Goal: Task Accomplishment & Management: Use online tool/utility

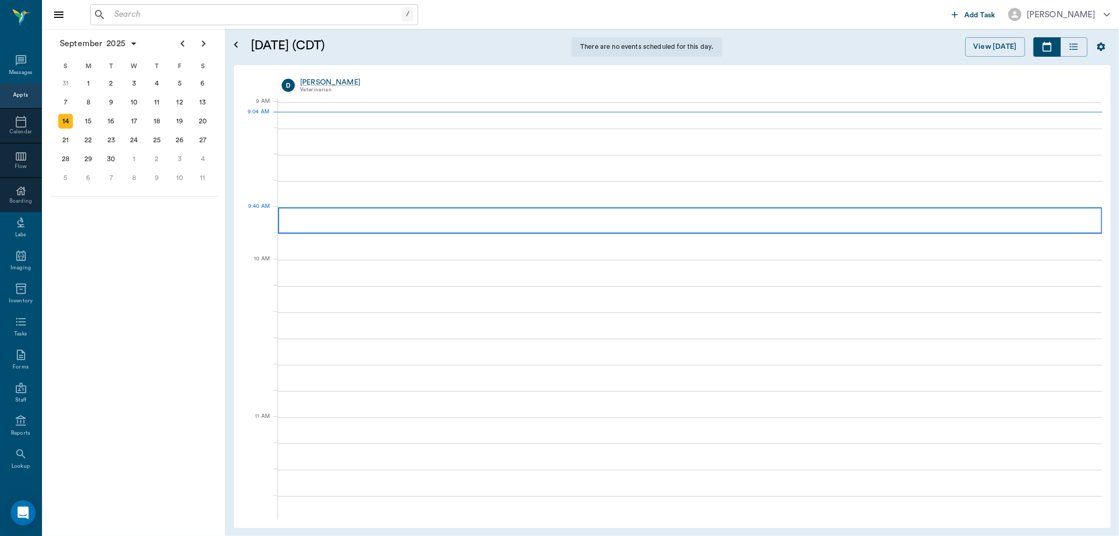
scroll to position [1, 0]
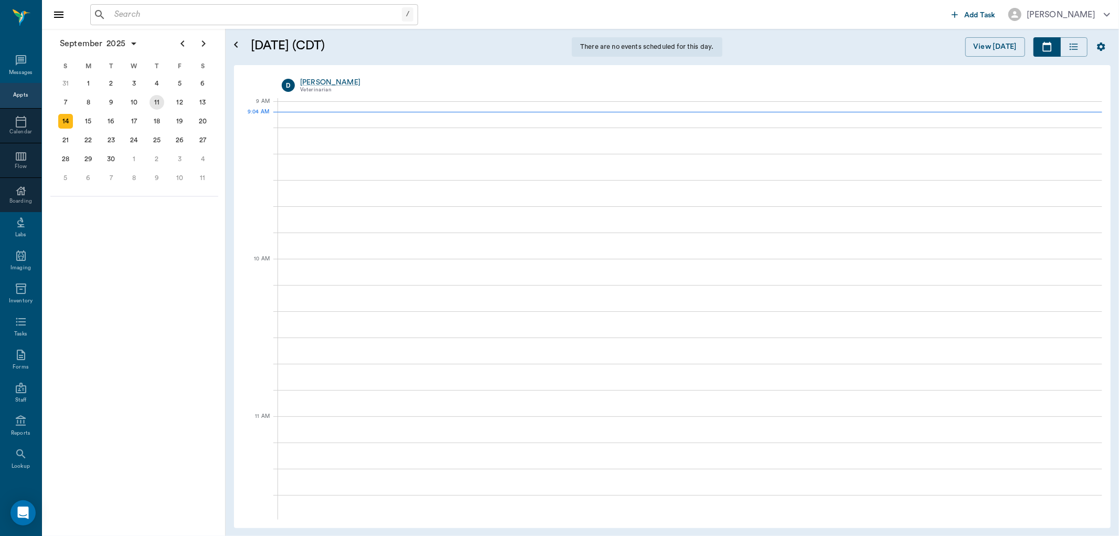
click at [155, 100] on div "11" at bounding box center [157, 102] width 15 height 15
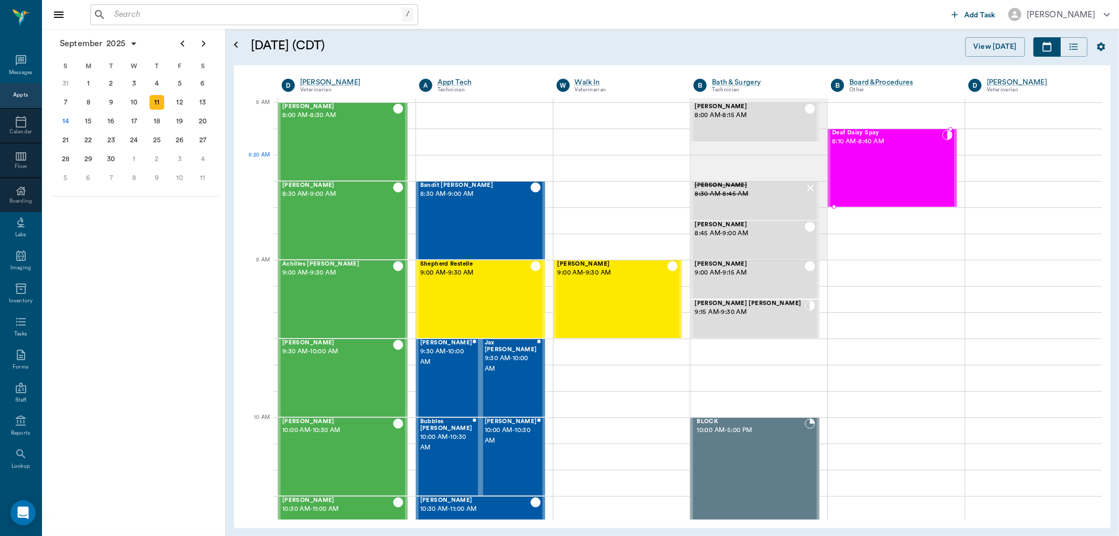
click at [875, 177] on div "Deaf Daisy Spay 8:10 AM - 8:40 AM" at bounding box center [887, 168] width 110 height 77
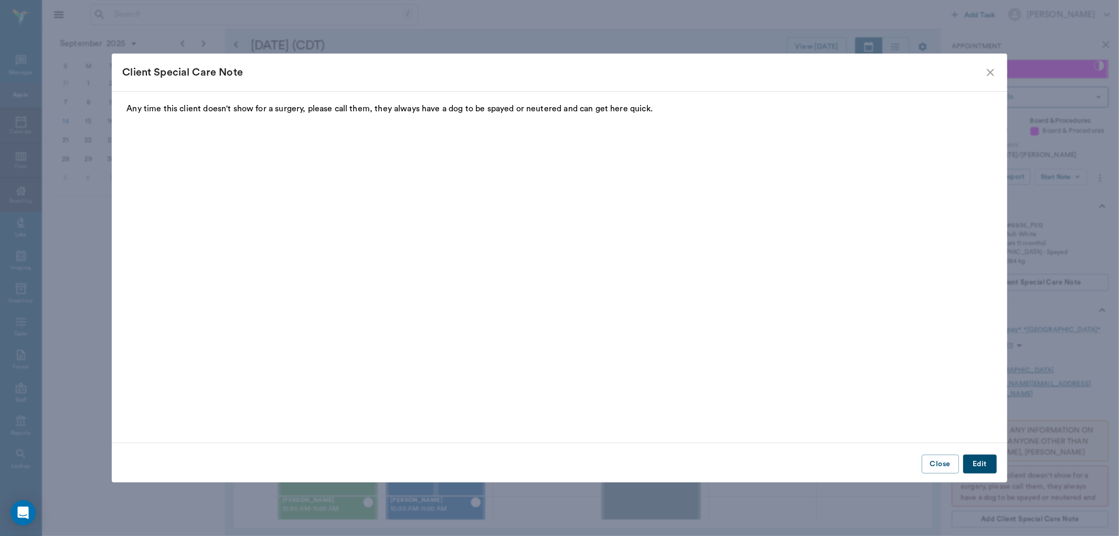
drag, startPoint x: 985, startPoint y: 67, endPoint x: 1014, endPoint y: 112, distance: 53.6
click at [987, 67] on icon "close" at bounding box center [990, 72] width 13 height 13
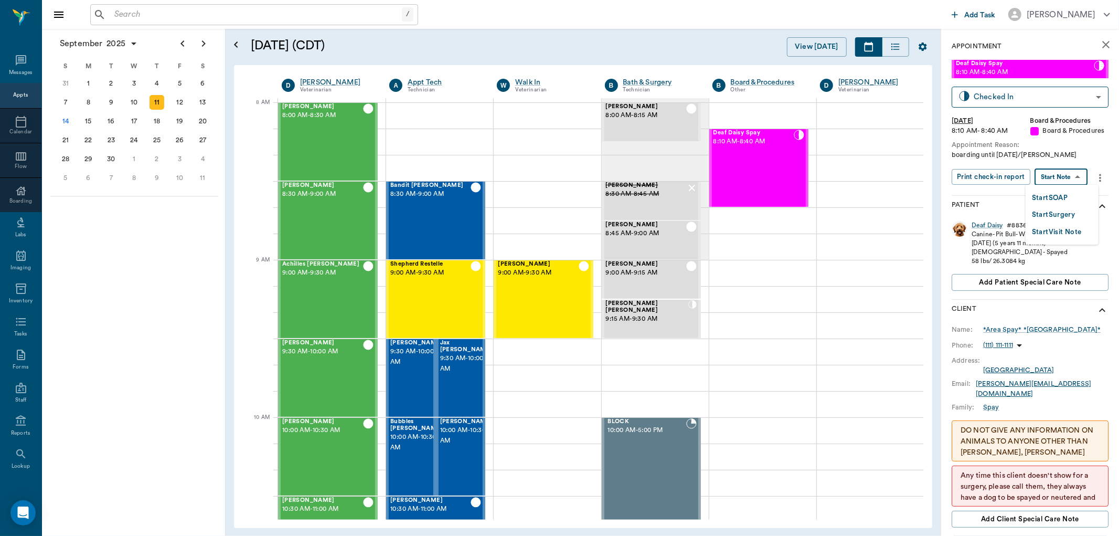
click at [1052, 184] on body "/ ​ Add Task [PERSON_NAME] Nectar Messages Appts Calendar Flow Boarding Labs Im…" at bounding box center [559, 268] width 1119 height 536
click at [1057, 228] on button "Start Visit Note" at bounding box center [1057, 232] width 50 height 12
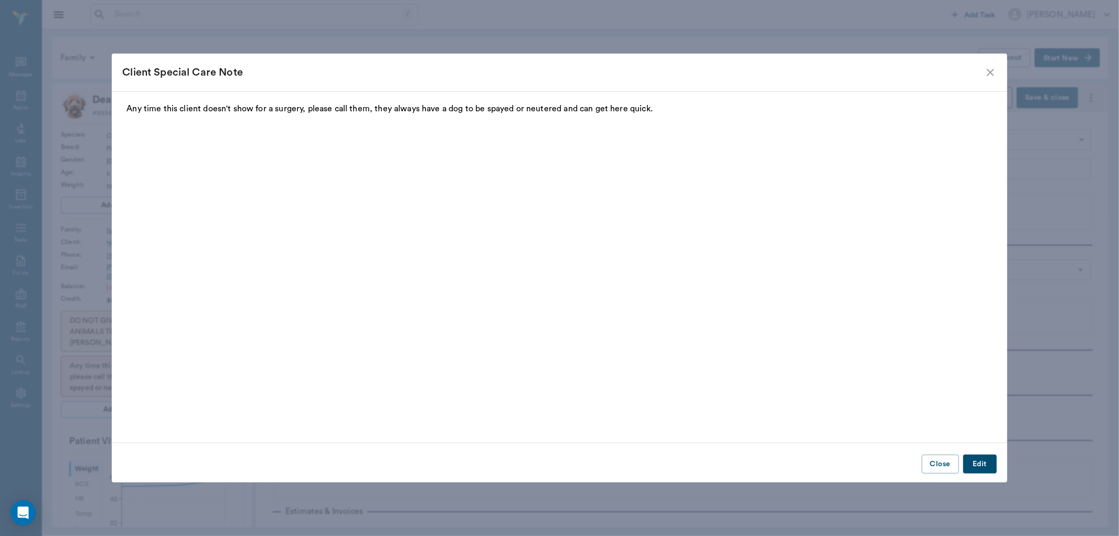
type input "63ec2f075fda476ae8351a51"
type input "67816c1cf444b6f7d0a603e8"
type input "[DATE]"
click at [987, 74] on icon "close" at bounding box center [990, 72] width 13 height 13
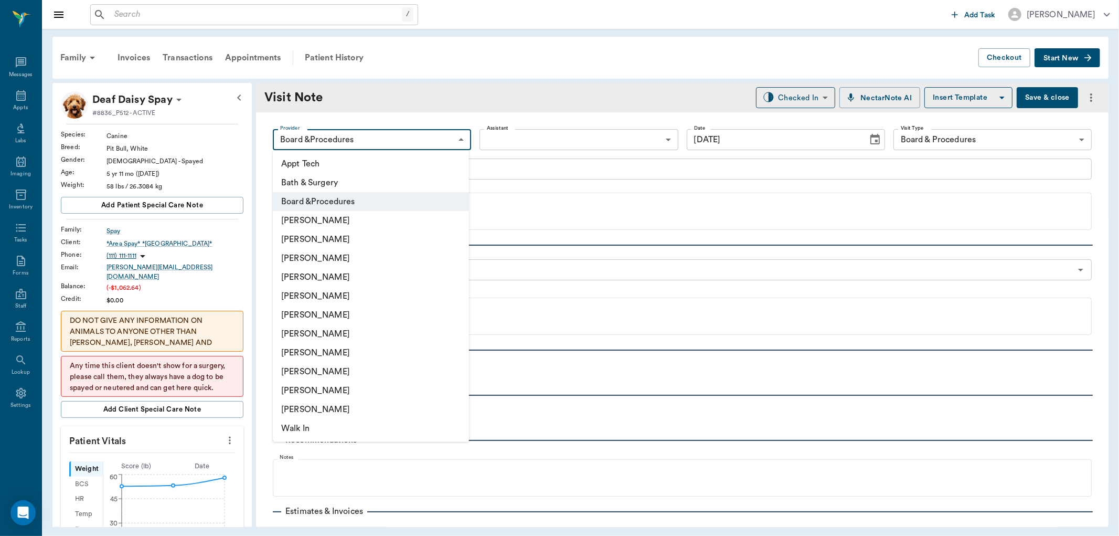
click at [439, 137] on body "/ ​ Add Task [PERSON_NAME] Nectar Messages Appts Labs Imaging Inventory Tasks F…" at bounding box center [559, 268] width 1119 height 536
click at [334, 275] on li "[PERSON_NAME]" at bounding box center [371, 277] width 196 height 19
type input "63ec2f075fda476ae8351a4d"
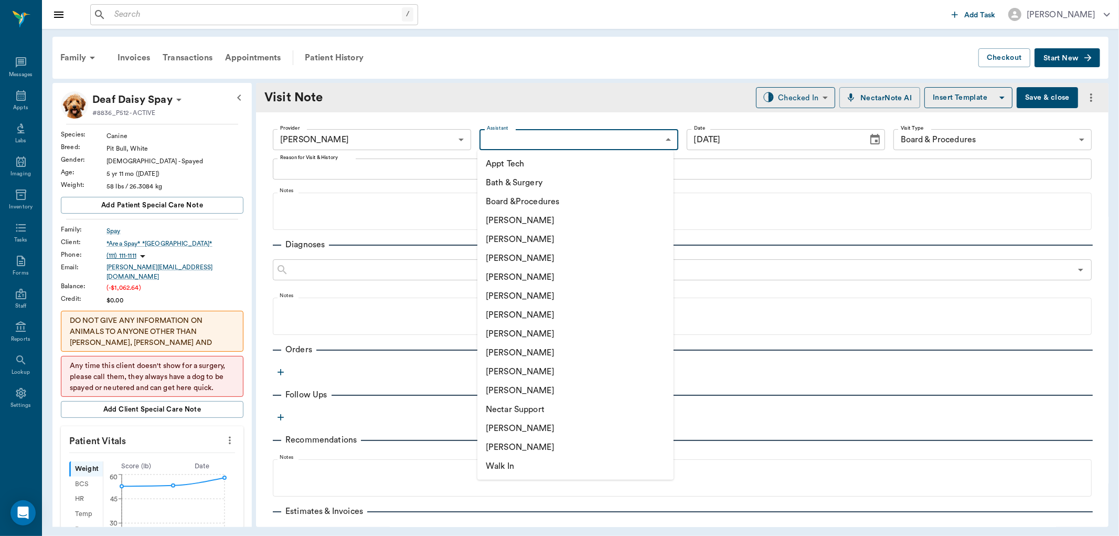
click at [540, 140] on body "/ ​ Add Task [PERSON_NAME] Nectar Messages Appts Labs Imaging Inventory Tasks F…" at bounding box center [559, 268] width 1119 height 536
click at [500, 347] on li "[PERSON_NAME]" at bounding box center [576, 352] width 196 height 19
type input "63ec2e7e52e12b0ba117b124"
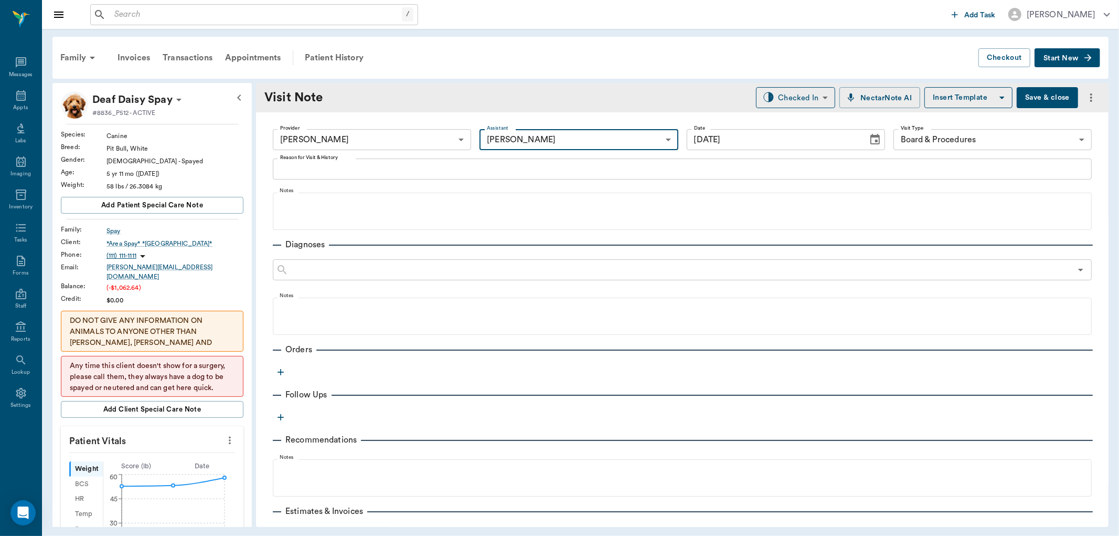
click at [305, 172] on textarea "Reason for Visit & History" at bounding box center [682, 169] width 804 height 12
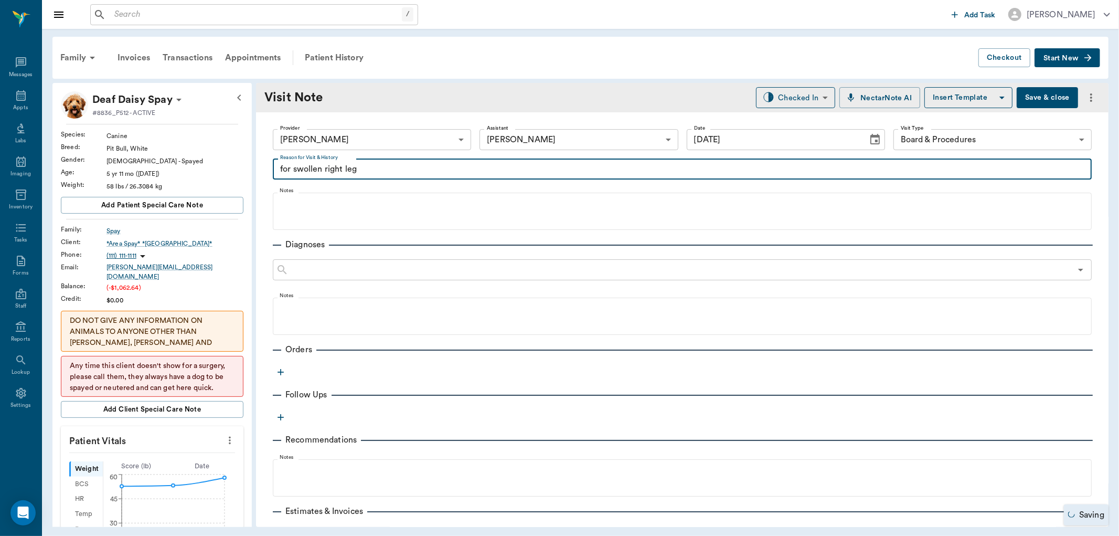
type textarea "for swollen right leg"
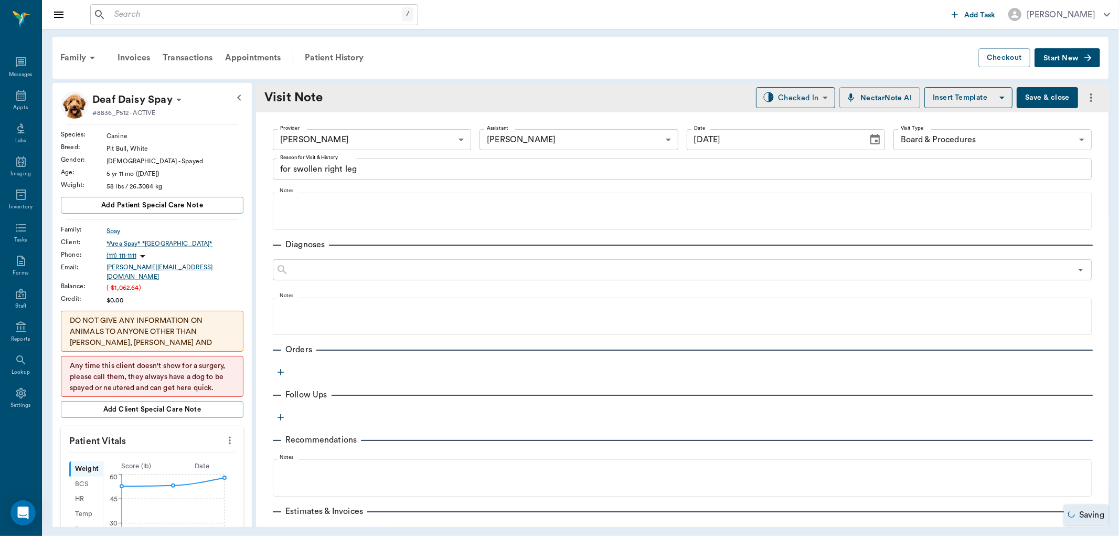
click at [274, 374] on button "button" at bounding box center [281, 372] width 16 height 16
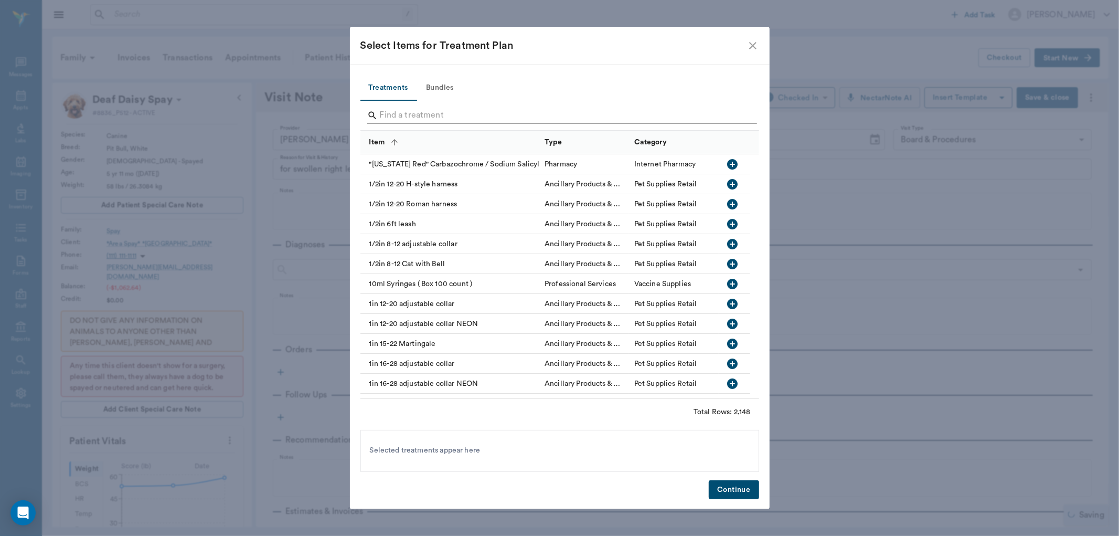
click at [384, 114] on input "Search" at bounding box center [561, 115] width 362 height 17
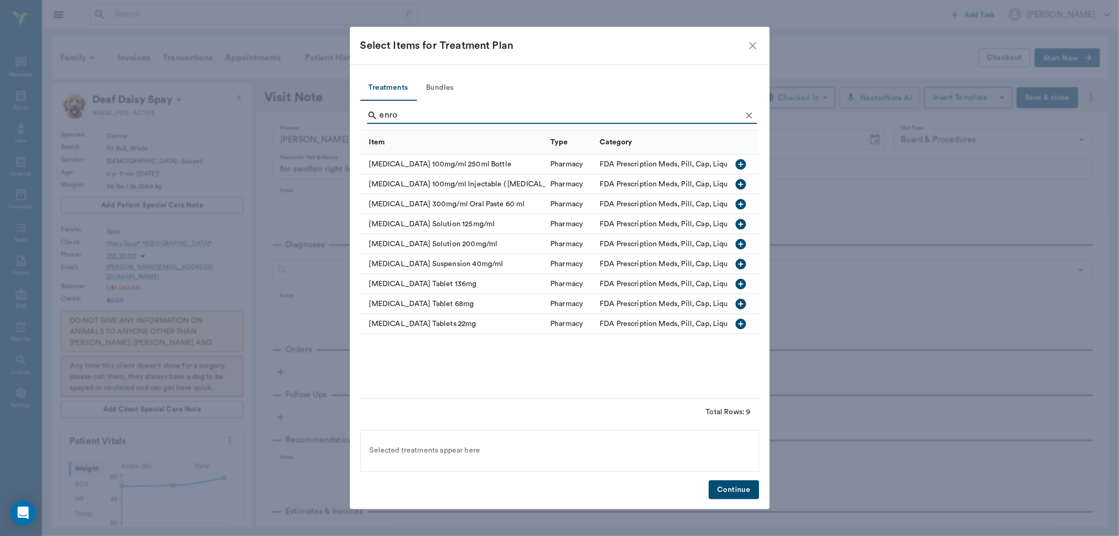
type input "enro"
click at [744, 279] on icon "button" at bounding box center [741, 284] width 13 height 13
click at [724, 491] on button "Continue" at bounding box center [734, 489] width 50 height 19
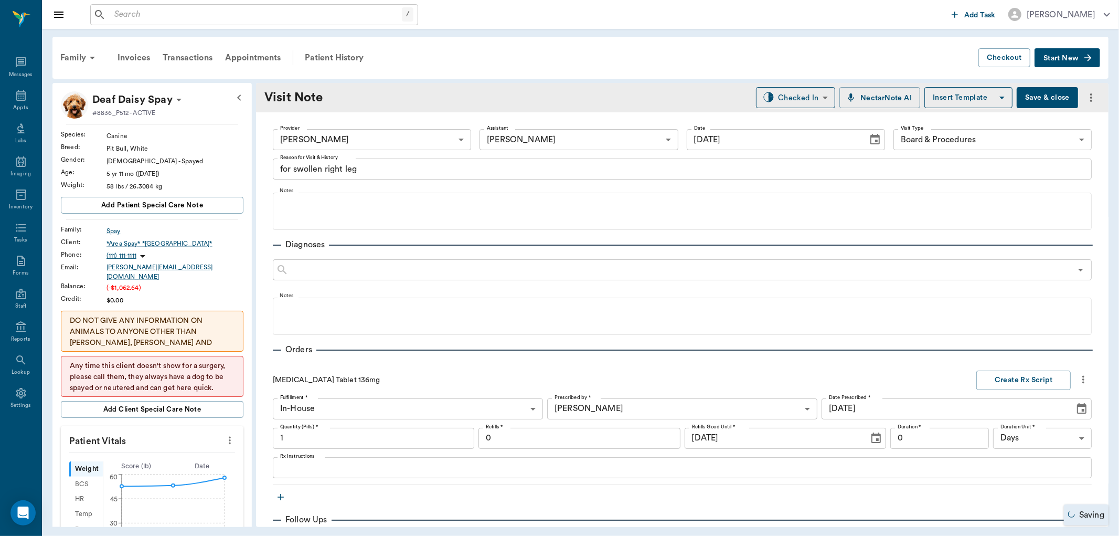
click at [410, 440] on input "1" at bounding box center [374, 438] width 202 height 21
type input "10"
click at [907, 443] on input "0" at bounding box center [939, 438] width 99 height 21
type input "1"
click at [276, 465] on div "x Rx Instructions" at bounding box center [682, 467] width 819 height 21
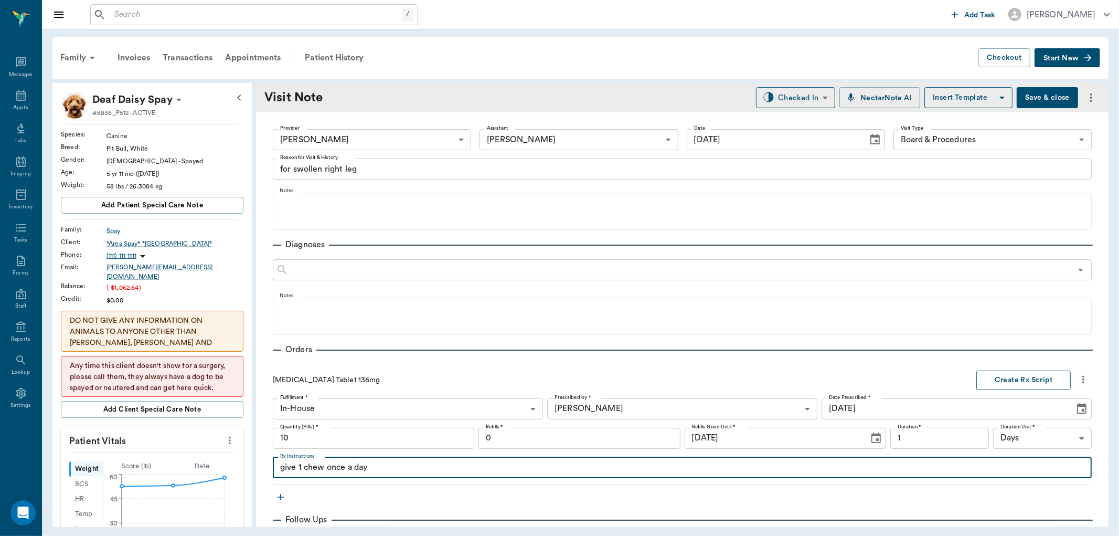
type textarea "give 1 chew once a day"
click at [1019, 380] on button "Create Rx Script" at bounding box center [1024, 379] width 94 height 19
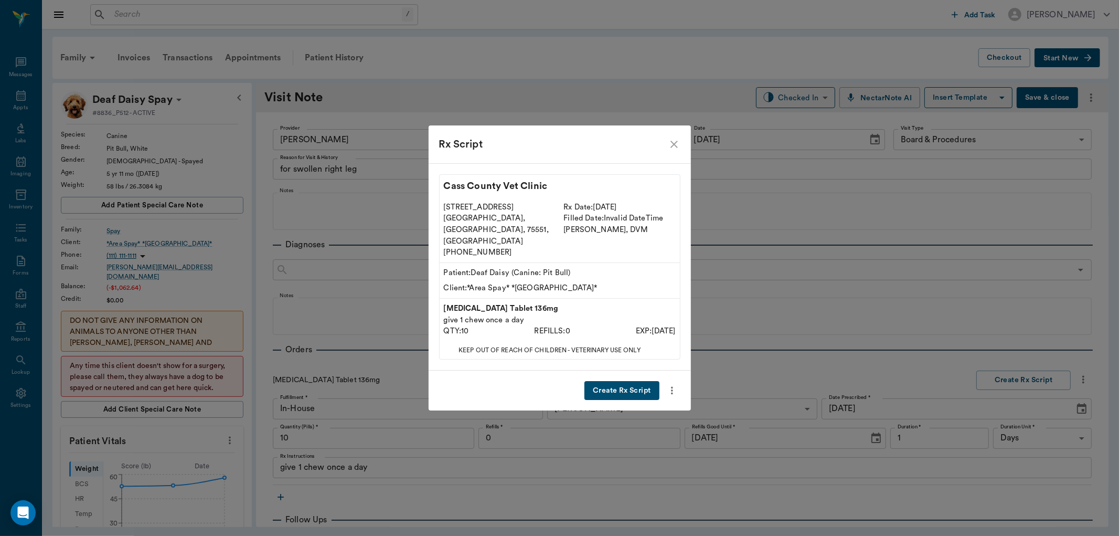
click at [627, 381] on button "Create Rx Script" at bounding box center [622, 390] width 75 height 19
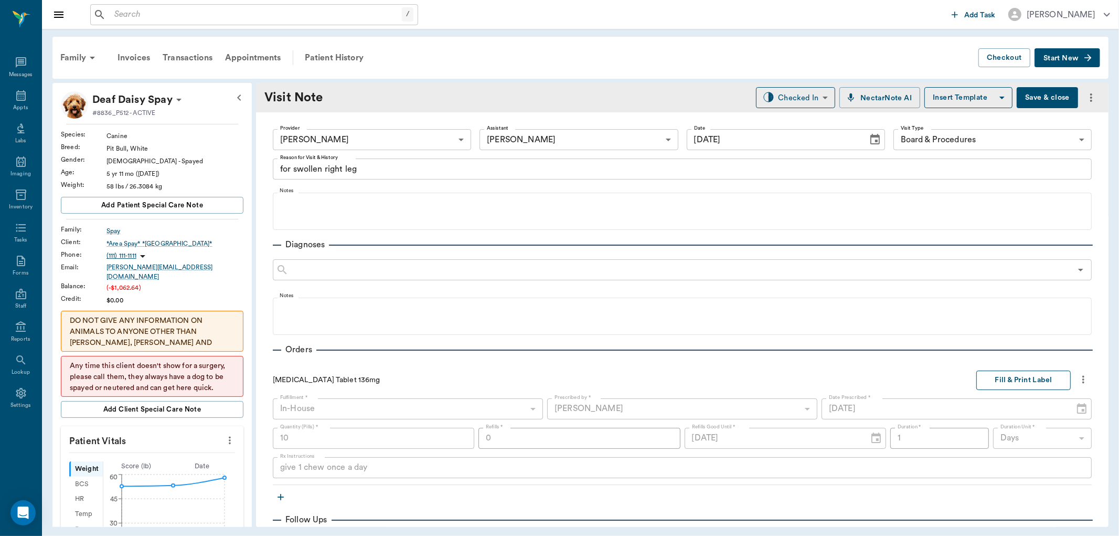
click at [1002, 375] on button "Fill & Print Label" at bounding box center [1024, 379] width 94 height 19
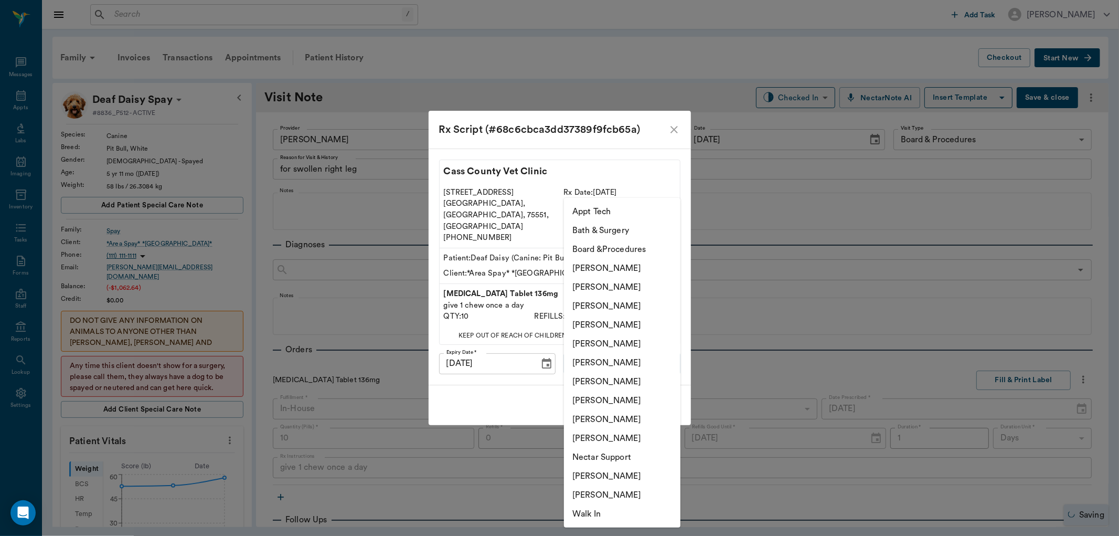
click at [668, 358] on body "/ ​ Add Task [PERSON_NAME] Nectar Messages Appts Labs Imaging Inventory Tasks F…" at bounding box center [559, 268] width 1119 height 536
click at [602, 401] on li "[PERSON_NAME]" at bounding box center [622, 400] width 116 height 19
type input "63ec2e7e52e12b0ba117b124"
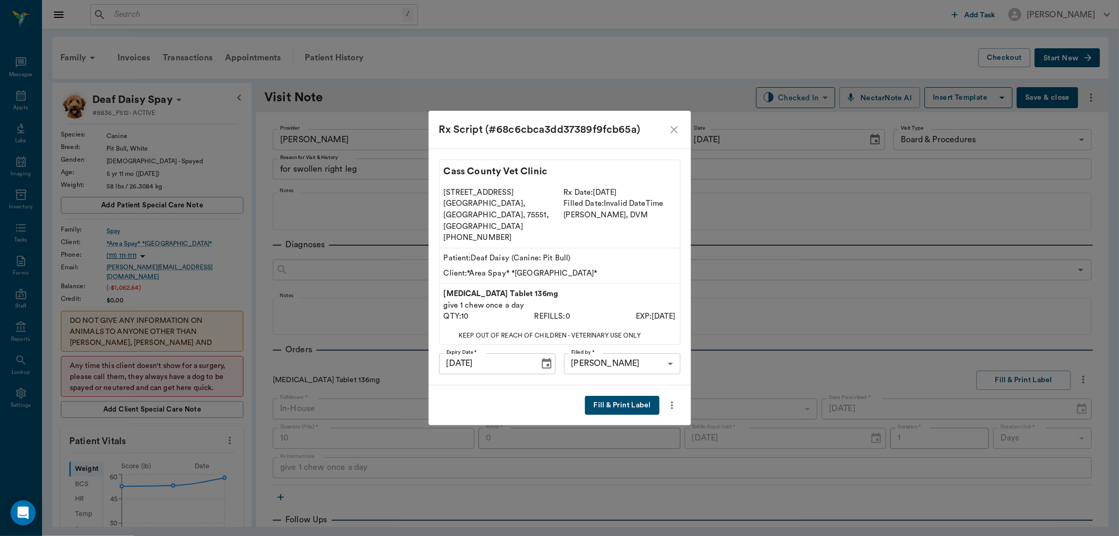
click at [614, 404] on div "Fill & Print Label" at bounding box center [560, 405] width 262 height 40
click at [616, 397] on button "Fill & Print Label" at bounding box center [622, 405] width 74 height 19
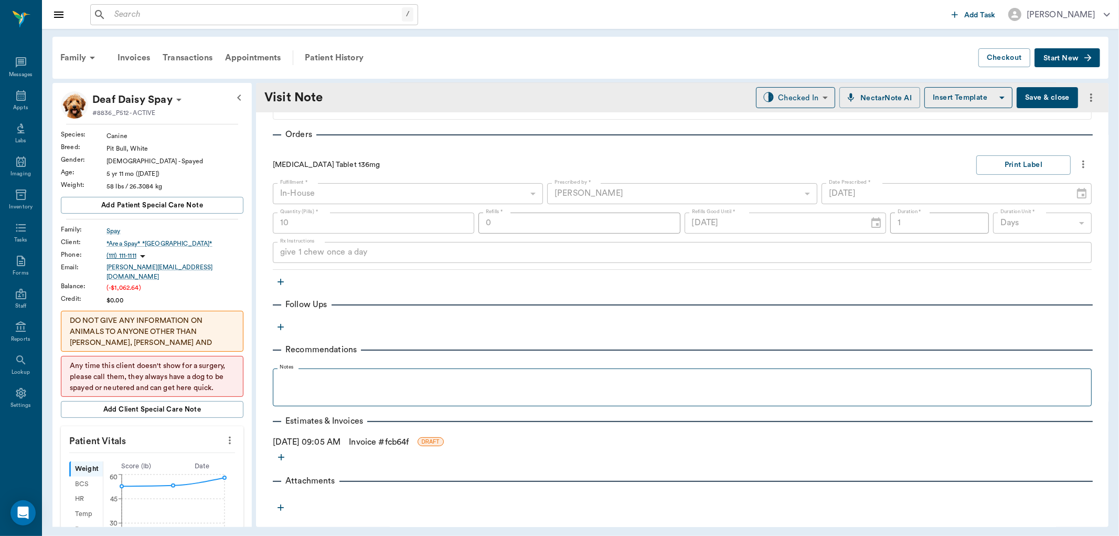
scroll to position [219, 0]
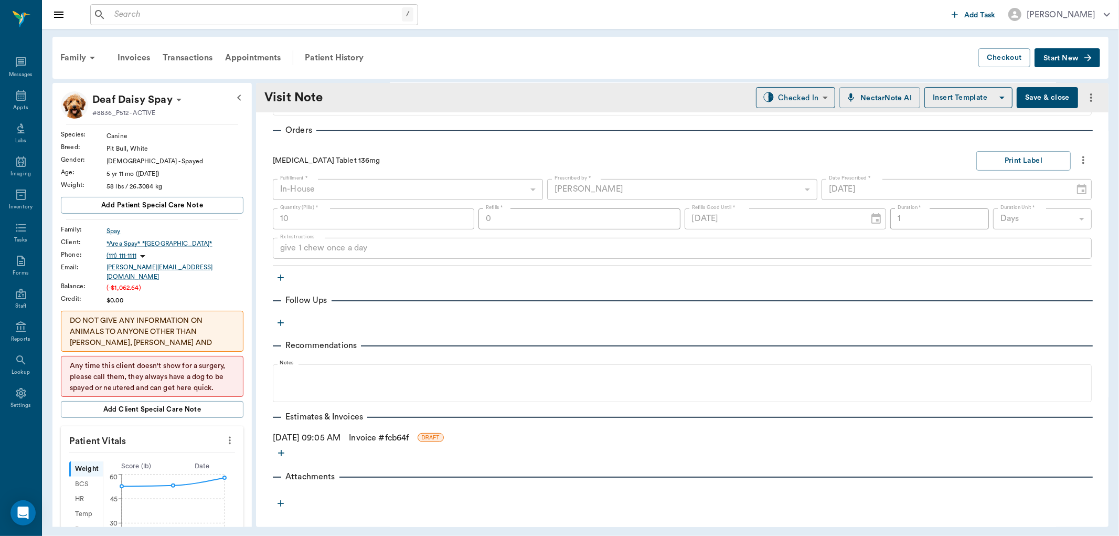
click at [401, 434] on link "Invoice # fcb64f" at bounding box center [379, 437] width 60 height 13
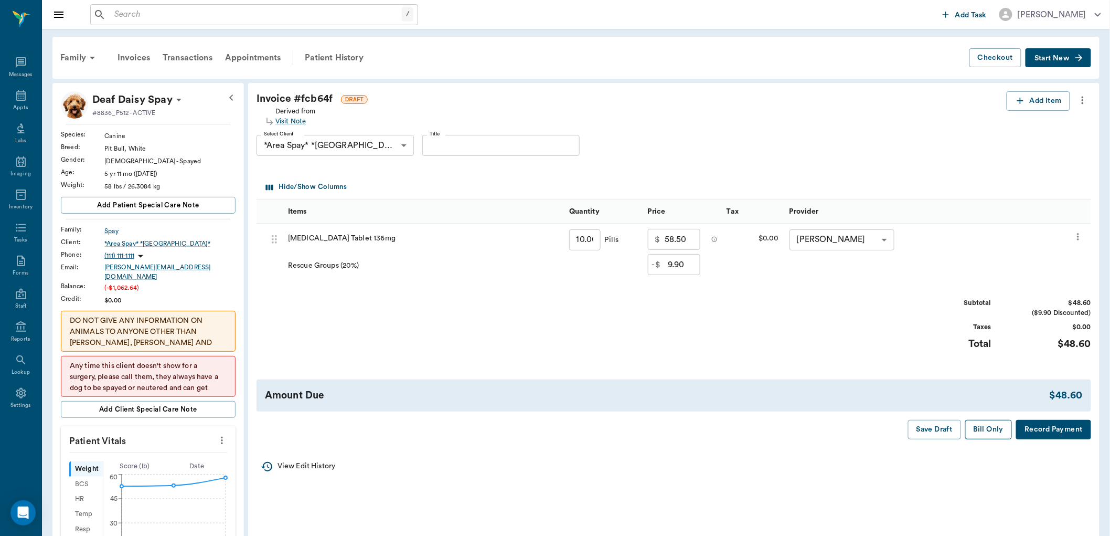
click at [982, 433] on button "Bill Only" at bounding box center [989, 429] width 47 height 19
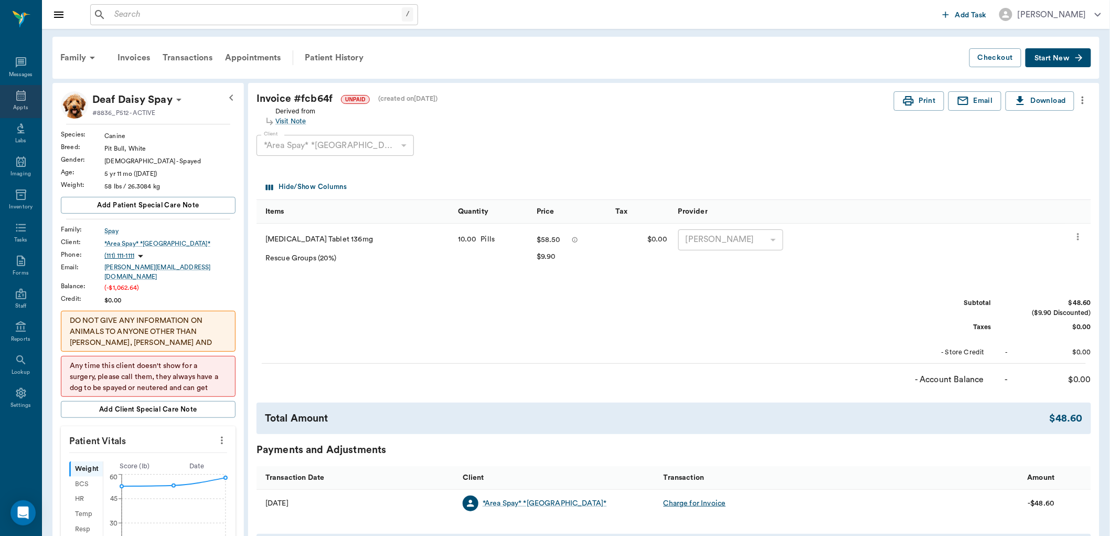
click at [15, 98] on icon at bounding box center [21, 95] width 13 height 13
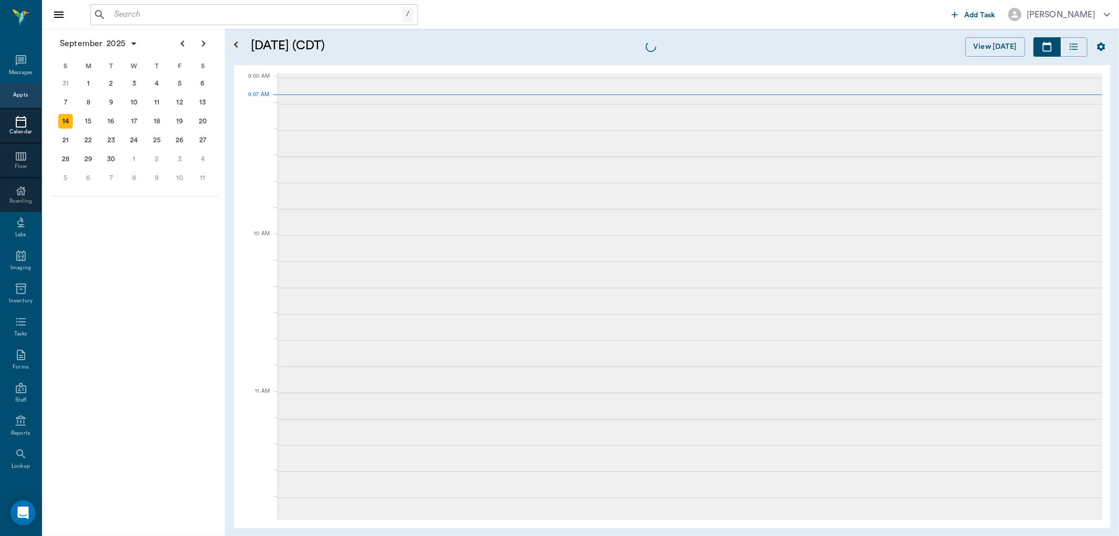
scroll to position [1, 0]
